Goal: Task Accomplishment & Management: Use online tool/utility

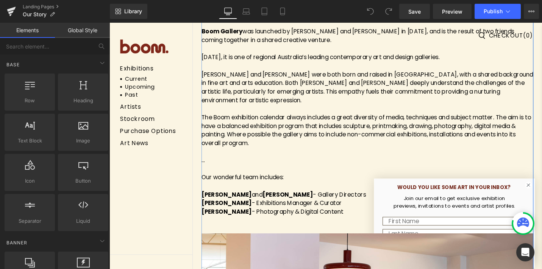
scroll to position [248, 0]
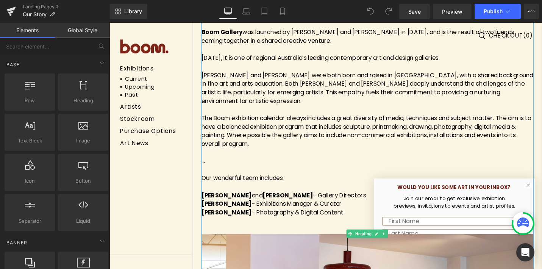
click at [290, 228] on div at bounding box center [382, 232] width 351 height 9
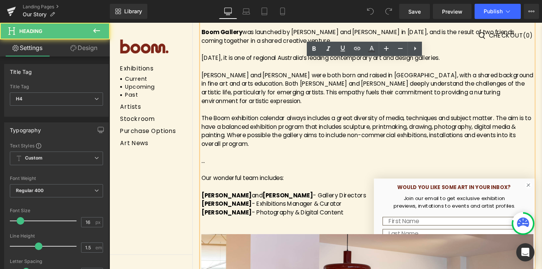
click at [354, 214] on h4 "Boom Gallery was launched by [PERSON_NAME] and [PERSON_NAME] in [DATE], and is …" at bounding box center [382, 123] width 351 height 209
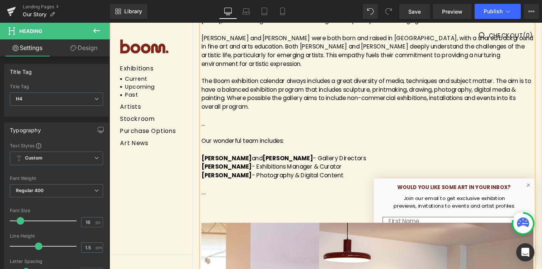
scroll to position [289, 0]
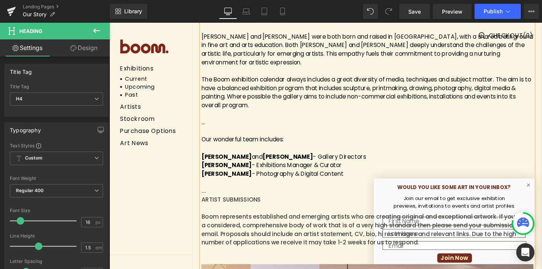
click at [219, 196] on div "..." at bounding box center [382, 200] width 351 height 9
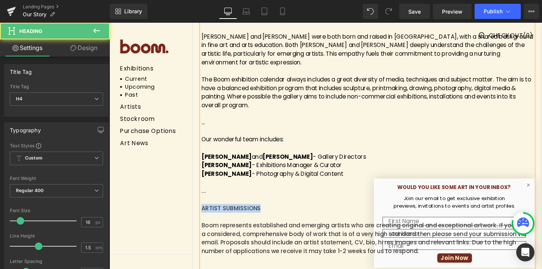
drag, startPoint x: 274, startPoint y: 209, endPoint x: 196, endPoint y: 210, distance: 78.4
click at [196, 210] on body "Exhibitions Current Upcoming Past Artists Stockroom Purchase Options Art News E…" at bounding box center [338, 266] width 458 height 1065
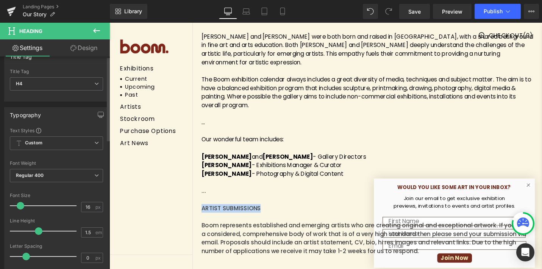
scroll to position [0, 0]
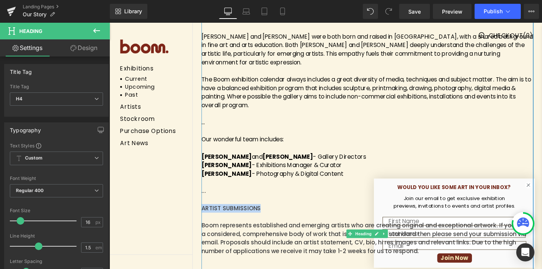
click at [218, 178] on strong "[PERSON_NAME]" at bounding box center [233, 182] width 53 height 9
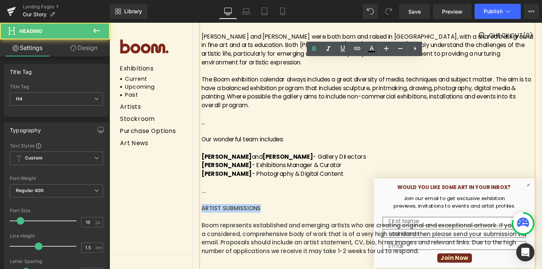
drag, startPoint x: 270, startPoint y: 209, endPoint x: 197, endPoint y: 210, distance: 72.3
click at [197, 210] on body "Exhibitions Current Upcoming Past Artists Stockroom Purchase Options Art News E…" at bounding box center [338, 266] width 458 height 1065
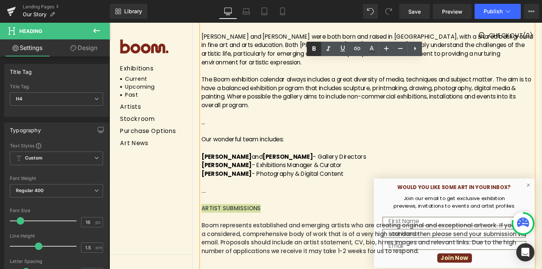
click at [315, 50] on icon at bounding box center [313, 48] width 3 height 5
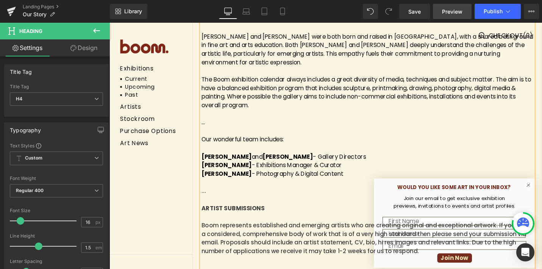
click at [458, 12] on span "Preview" at bounding box center [452, 12] width 20 height 8
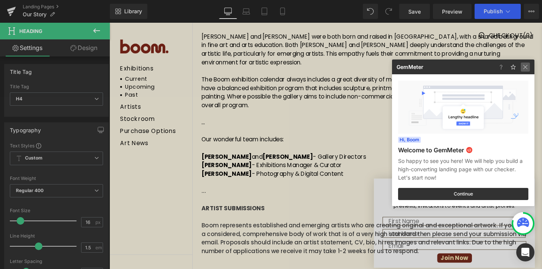
click at [523, 65] on img at bounding box center [524, 66] width 9 height 9
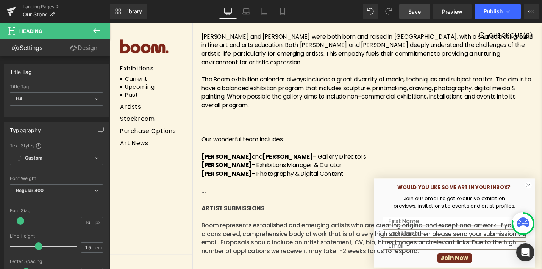
click at [414, 12] on span "Save" at bounding box center [414, 12] width 12 height 8
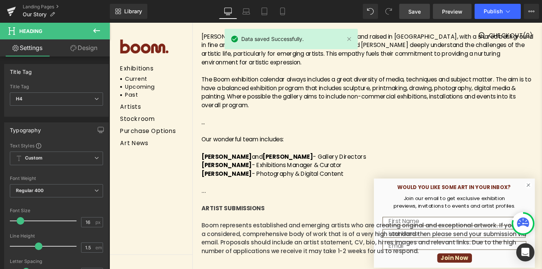
click at [453, 14] on span "Preview" at bounding box center [452, 12] width 20 height 8
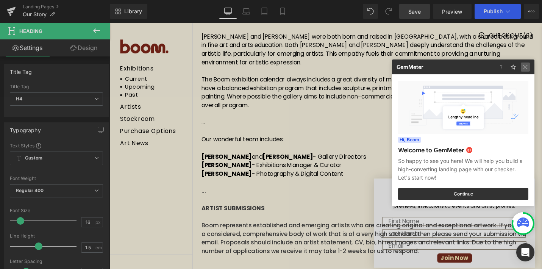
click at [524, 67] on img at bounding box center [524, 66] width 9 height 9
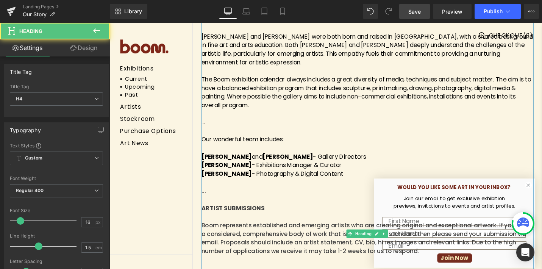
click at [439, 257] on div "Boom represents established and emerging artists who are creating original and …" at bounding box center [382, 251] width 351 height 36
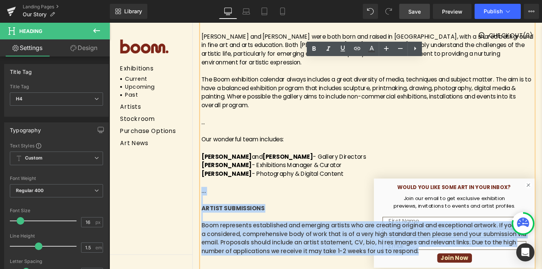
click at [207, 196] on div "..." at bounding box center [382, 200] width 351 height 9
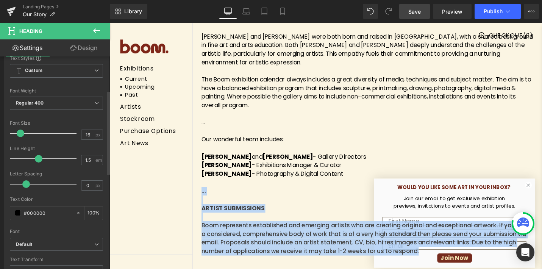
scroll to position [90, 0]
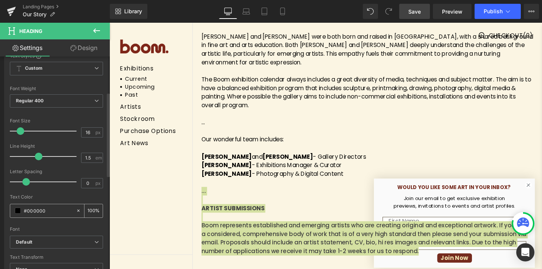
click at [18, 210] on span at bounding box center [18, 210] width 6 height 6
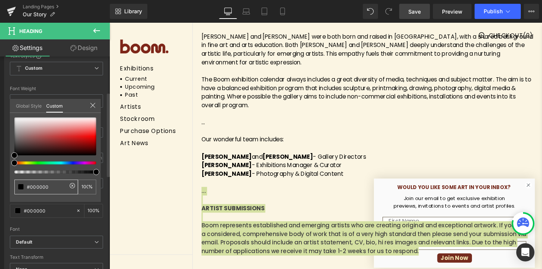
click at [21, 185] on span at bounding box center [21, 187] width 6 height 6
click at [14, 153] on span at bounding box center [14, 155] width 6 height 6
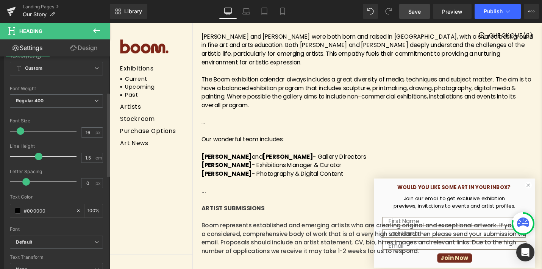
click at [220, 171] on body "Exhibitions Current Upcoming Past Artists Stockroom Purchase Options Art News E…" at bounding box center [338, 266] width 458 height 1065
click at [217, 178] on strong "[PERSON_NAME]" at bounding box center [233, 182] width 53 height 9
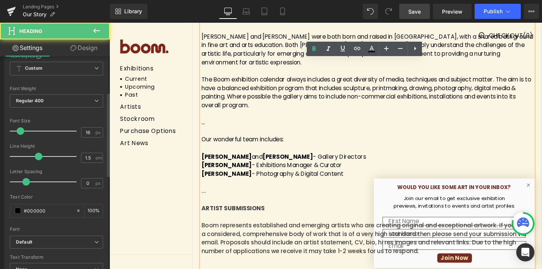
click at [217, 178] on strong "[PERSON_NAME]" at bounding box center [233, 182] width 53 height 9
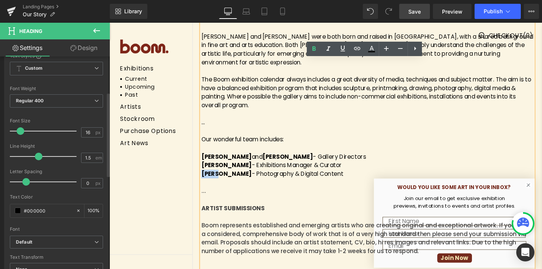
click at [228, 251] on div "Boom represents established and emerging artists who are creating original and …" at bounding box center [382, 251] width 351 height 36
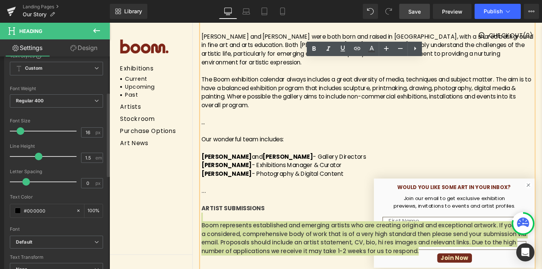
drag, startPoint x: 437, startPoint y: 256, endPoint x: 222, endPoint y: 222, distance: 218.1
click at [222, 222] on div "Boom Gallery was launched by [PERSON_NAME] and [PERSON_NAME] in [DATE], and is …" at bounding box center [382, 246] width 351 height 551
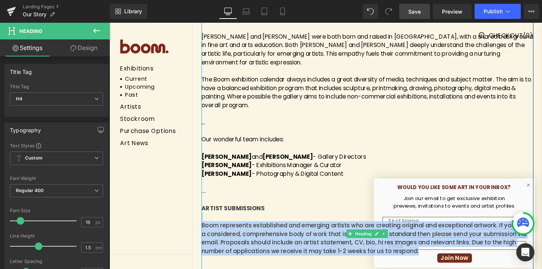
click at [240, 178] on strong "[PERSON_NAME]" at bounding box center [233, 182] width 53 height 9
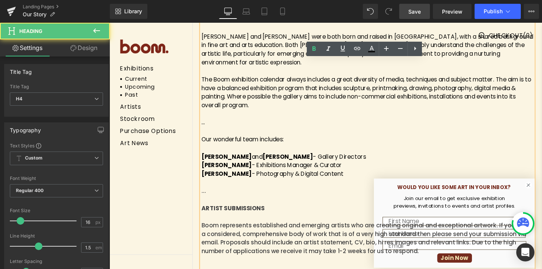
click at [438, 252] on div "Boom represents established and emerging artists who are creating original and …" at bounding box center [382, 251] width 351 height 36
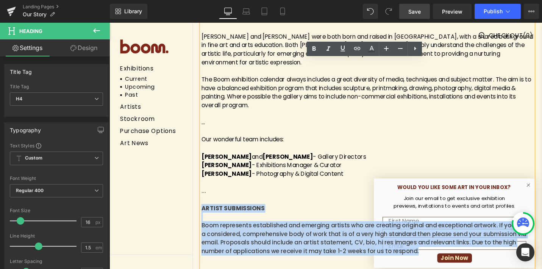
click at [207, 215] on strong "ARTIST SUBMISSIONS" at bounding box center [240, 219] width 67 height 9
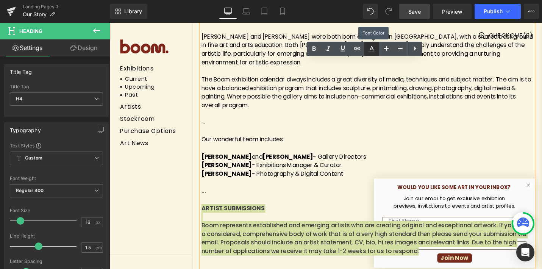
click at [373, 50] on icon at bounding box center [371, 48] width 9 height 9
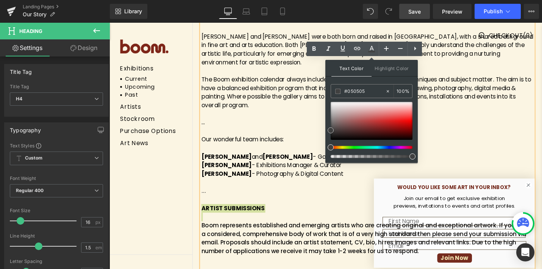
click at [331, 139] on div at bounding box center [371, 121] width 82 height 38
drag, startPoint x: 441, startPoint y: 162, endPoint x: 337, endPoint y: 146, distance: 104.8
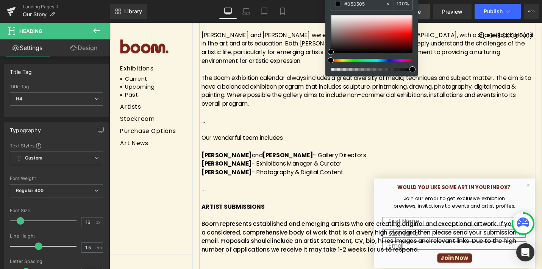
click at [413, 70] on span at bounding box center [412, 69] width 6 height 6
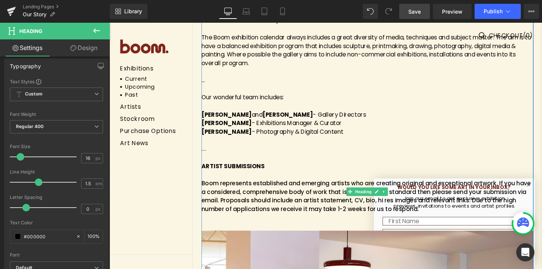
scroll to position [328, 0]
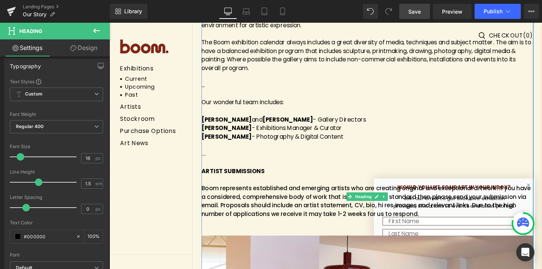
click at [318, 204] on span "Boom represents established and emerging artists who are creating original and …" at bounding box center [381, 211] width 349 height 36
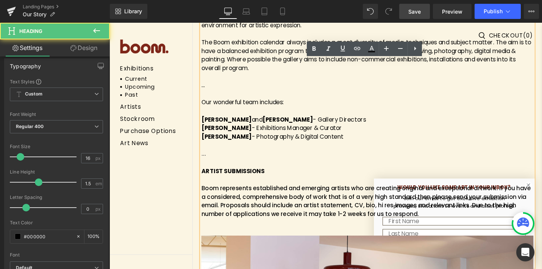
click at [208, 175] on strong "ARTIST SUBMISSIONS" at bounding box center [240, 179] width 67 height 9
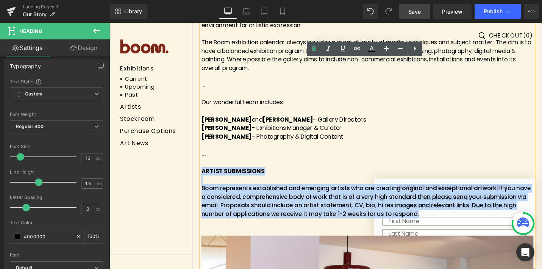
click at [438, 217] on div "Boom represents established and emerging artists who are creating original and …" at bounding box center [382, 211] width 351 height 36
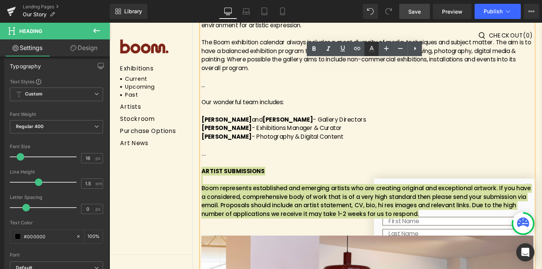
click at [372, 49] on icon at bounding box center [371, 48] width 4 height 5
type input "#404040"
type input "100"
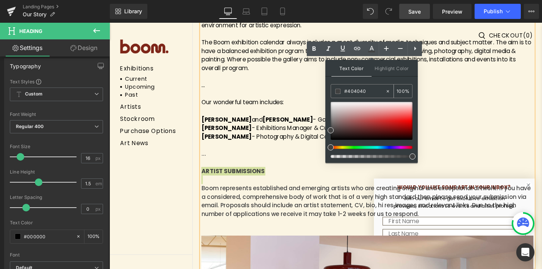
click at [387, 91] on icon at bounding box center [387, 91] width 5 height 5
type input "none"
type input "0"
type input "#070707"
type input "100"
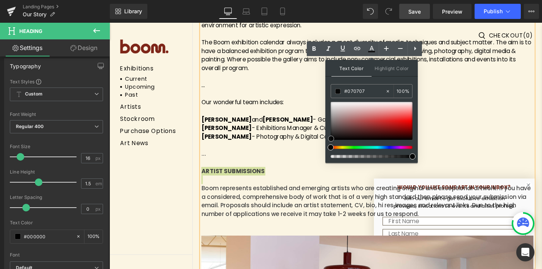
click at [331, 139] on div at bounding box center [371, 121] width 82 height 38
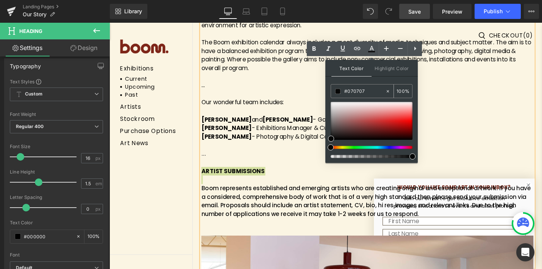
click at [367, 92] on input "#070707" at bounding box center [364, 91] width 41 height 8
type input "#07070"
type input "0"
type input "#0707"
type input "47"
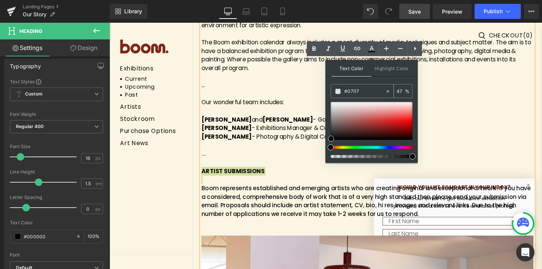
type input "#070"
type input "100"
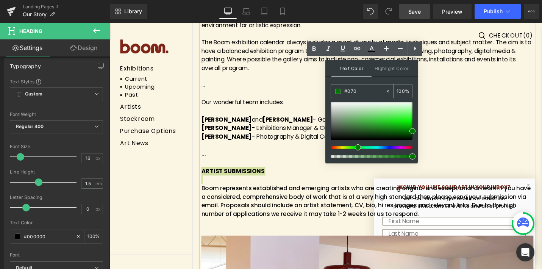
type input "#07"
type input "0"
type input "#000"
type input "100"
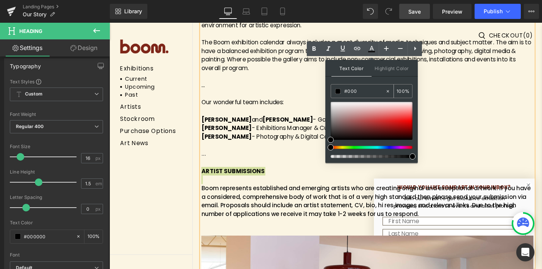
type input "#0000"
type input "0"
type input "#000000"
type input "100"
type input "#0000000"
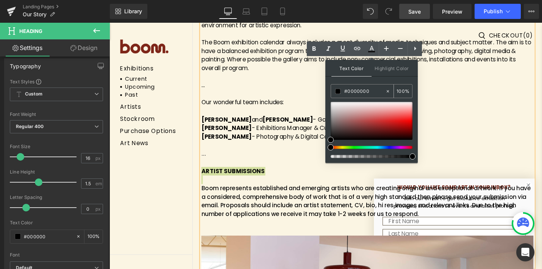
type input "0"
type input "#000000"
type input "100"
type input "#000000"
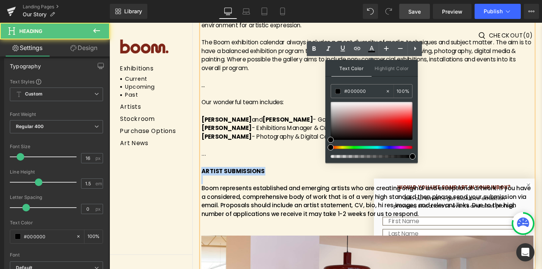
click at [502, 135] on h4 "Boom Gallery was launched by [PERSON_NAME] and [PERSON_NAME] in [DATE], and is …" at bounding box center [382, 43] width 351 height 209
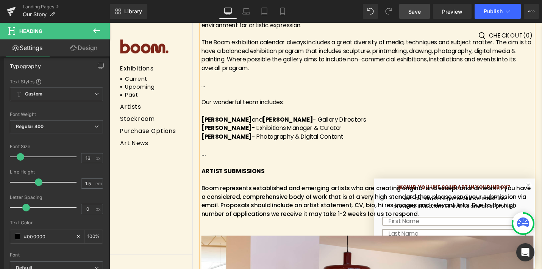
click at [413, 13] on span "Save" at bounding box center [414, 12] width 12 height 8
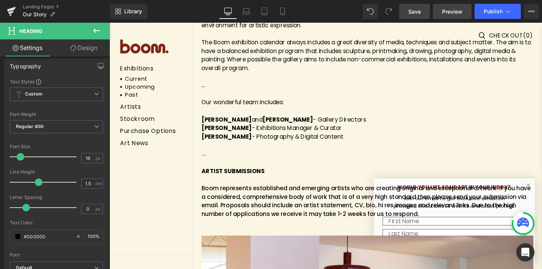
click at [446, 10] on span "Preview" at bounding box center [452, 12] width 20 height 8
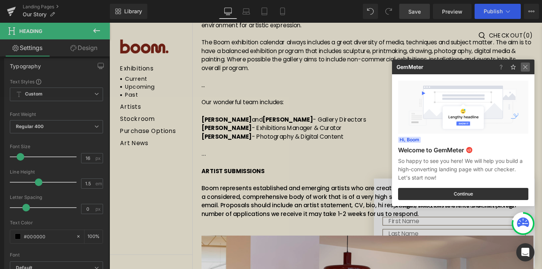
click at [526, 65] on img at bounding box center [524, 66] width 9 height 9
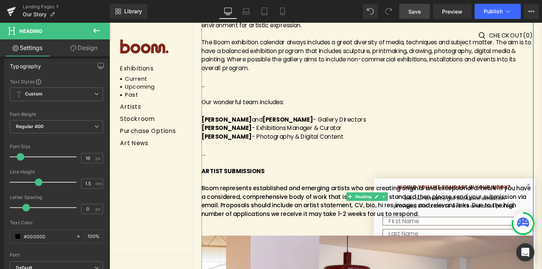
click at [438, 215] on div "Boom represents established and emerging artists who are creating original and …" at bounding box center [382, 211] width 351 height 36
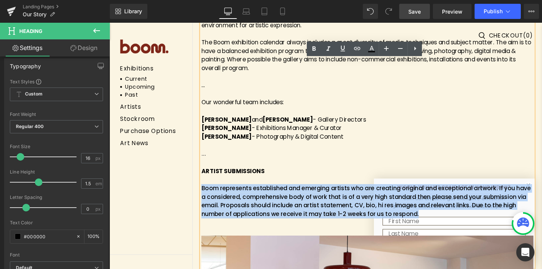
click at [208, 193] on span "Boom represents established and emerging artists who are creating original and …" at bounding box center [381, 211] width 349 height 36
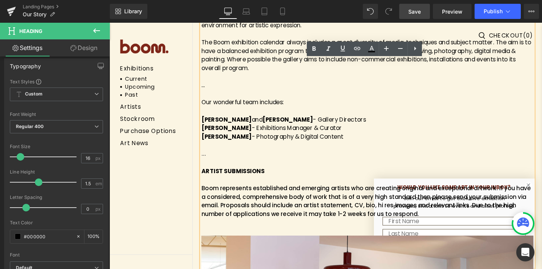
click at [274, 136] on h4 "Boom Gallery was launched by [PERSON_NAME] and [PERSON_NAME] in [DATE], and is …" at bounding box center [382, 43] width 351 height 209
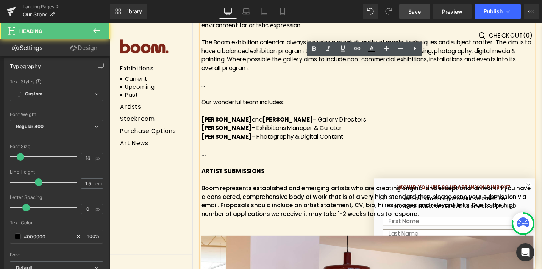
click at [317, 136] on h4 "Boom Gallery was launched by [PERSON_NAME] and [PERSON_NAME] in [DATE], and is …" at bounding box center [382, 43] width 351 height 209
drag, startPoint x: 344, startPoint y: 134, endPoint x: 311, endPoint y: 133, distance: 32.9
click at [311, 134] on h4 "Boom Gallery was launched by [PERSON_NAME] and [PERSON_NAME] in [DATE], and is …" at bounding box center [382, 43] width 351 height 209
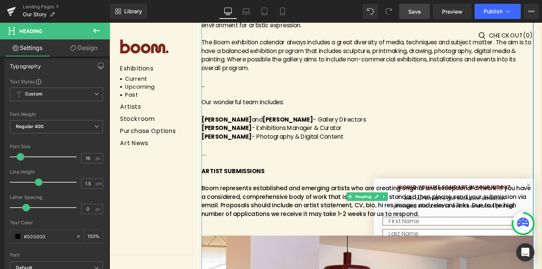
click at [325, 214] on span "Boom represents established and emerging artists who are creating original and …" at bounding box center [381, 211] width 349 height 36
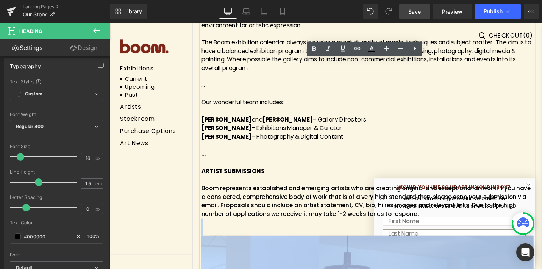
drag, startPoint x: 440, startPoint y: 216, endPoint x: 207, endPoint y: 189, distance: 234.3
click at [207, 193] on div "Boom represents established and emerging artists who are creating original and …" at bounding box center [382, 211] width 351 height 36
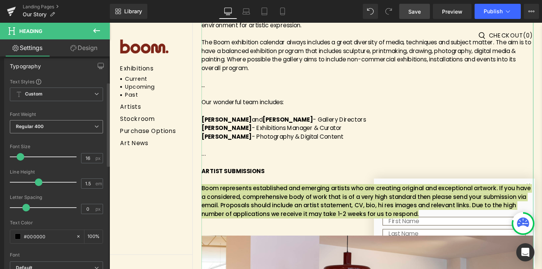
click at [95, 128] on icon at bounding box center [96, 126] width 5 height 5
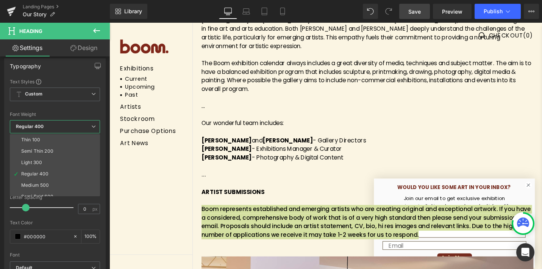
scroll to position [301, 0]
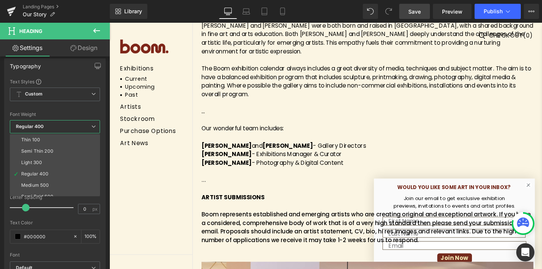
click at [288, 101] on body "Exhibitions Current Upcoming Past Artists Stockroom Purchase Options Art News E…" at bounding box center [338, 254] width 458 height 1065
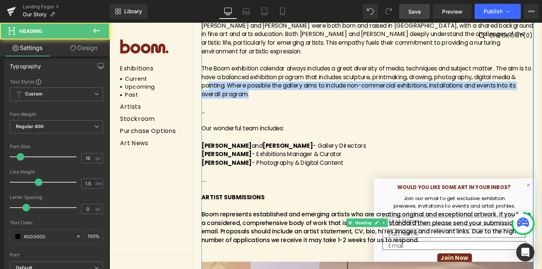
drag, startPoint x: 264, startPoint y: 90, endPoint x: 213, endPoint y: 80, distance: 51.7
click at [213, 80] on h4 "Boom Gallery was launched by [PERSON_NAME] and [PERSON_NAME] in [DATE], and is …" at bounding box center [382, 71] width 351 height 209
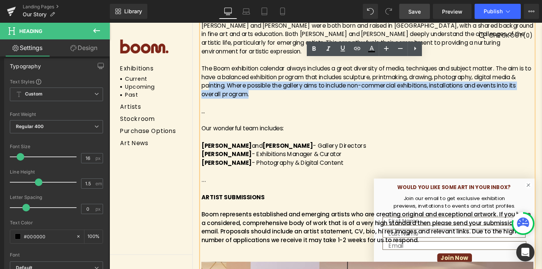
copy h4 "inting. Where possible the gallery aims to include non-commercial exhibitions, …"
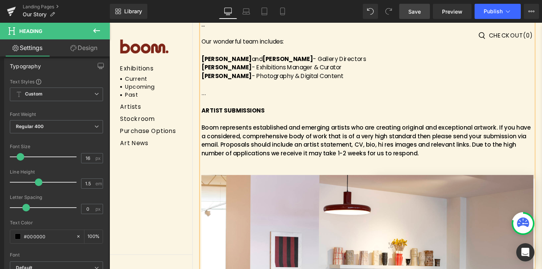
scroll to position [399, 0]
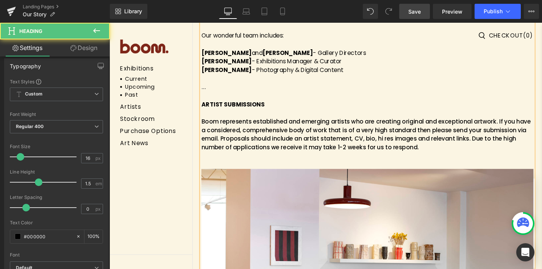
click at [450, 146] on div "Boom represents established and emerging artists who are creating original and …" at bounding box center [382, 141] width 351 height 36
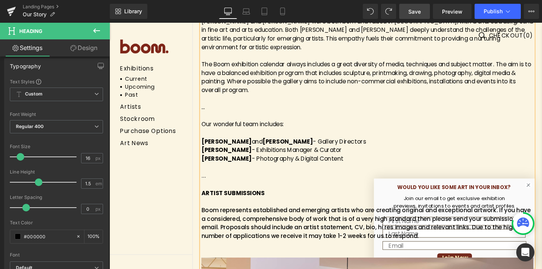
scroll to position [303, 0]
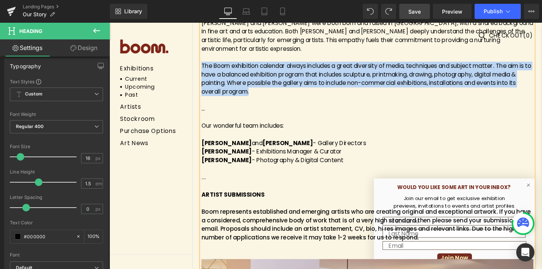
drag, startPoint x: 260, startPoint y: 90, endPoint x: 201, endPoint y: 63, distance: 65.6
click at [201, 62] on div "Text Block Our Story Heading Image Boom Gallery was launched by [PERSON_NAME] a…" at bounding box center [383, 165] width 370 height 891
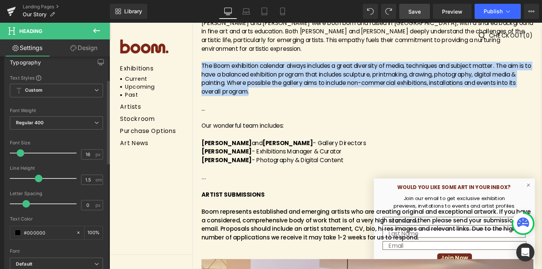
scroll to position [59, 0]
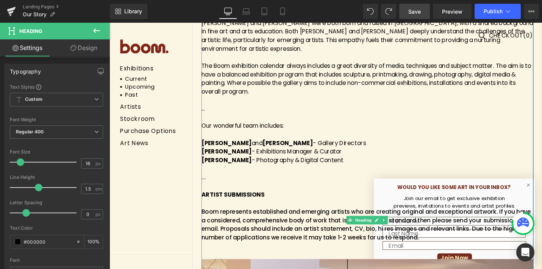
click at [314, 234] on span "Boom represents established and emerging artists who are creating original and …" at bounding box center [381, 236] width 349 height 36
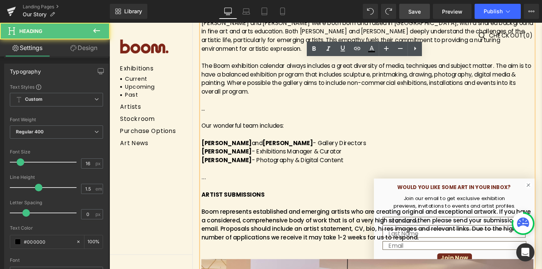
click at [351, 229] on span "Boom represents established and emerging artists who are creating original and …" at bounding box center [381, 236] width 349 height 36
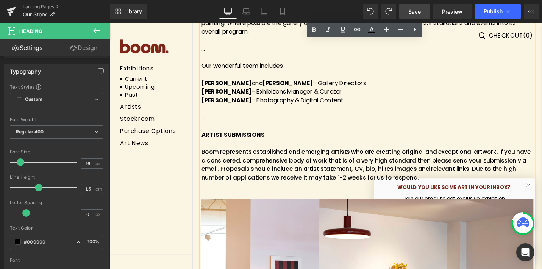
scroll to position [372, 0]
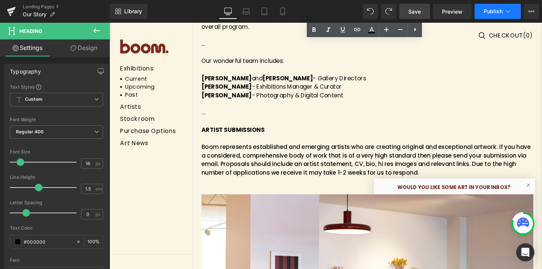
click at [500, 11] on span "Publish" at bounding box center [492, 11] width 19 height 6
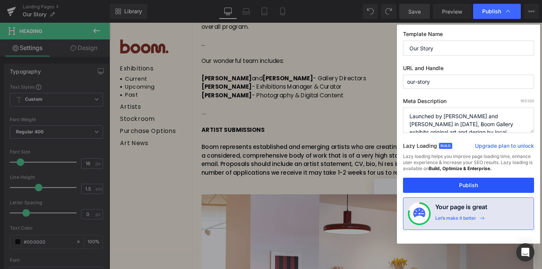
click at [472, 184] on button "Publish" at bounding box center [468, 185] width 131 height 15
